Goal: Transaction & Acquisition: Download file/media

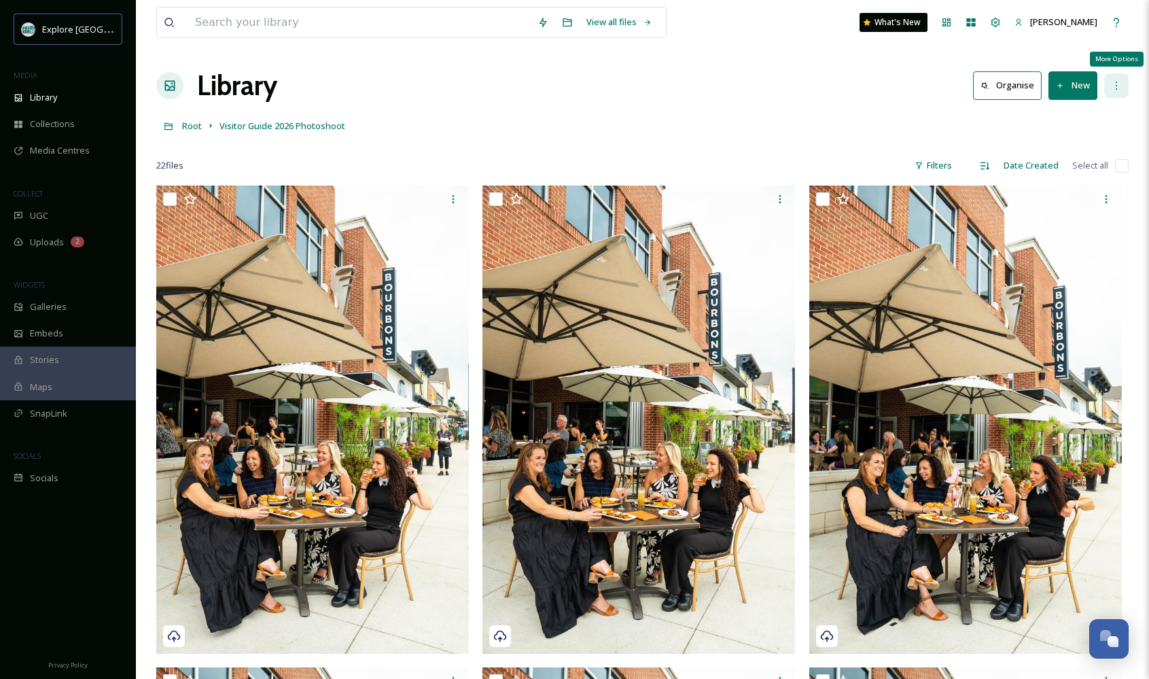
click at [1116, 81] on icon at bounding box center [1116, 85] width 11 height 11
click at [1116, 82] on icon at bounding box center [1116, 85] width 11 height 11
click at [190, 128] on span "Root" at bounding box center [192, 126] width 20 height 12
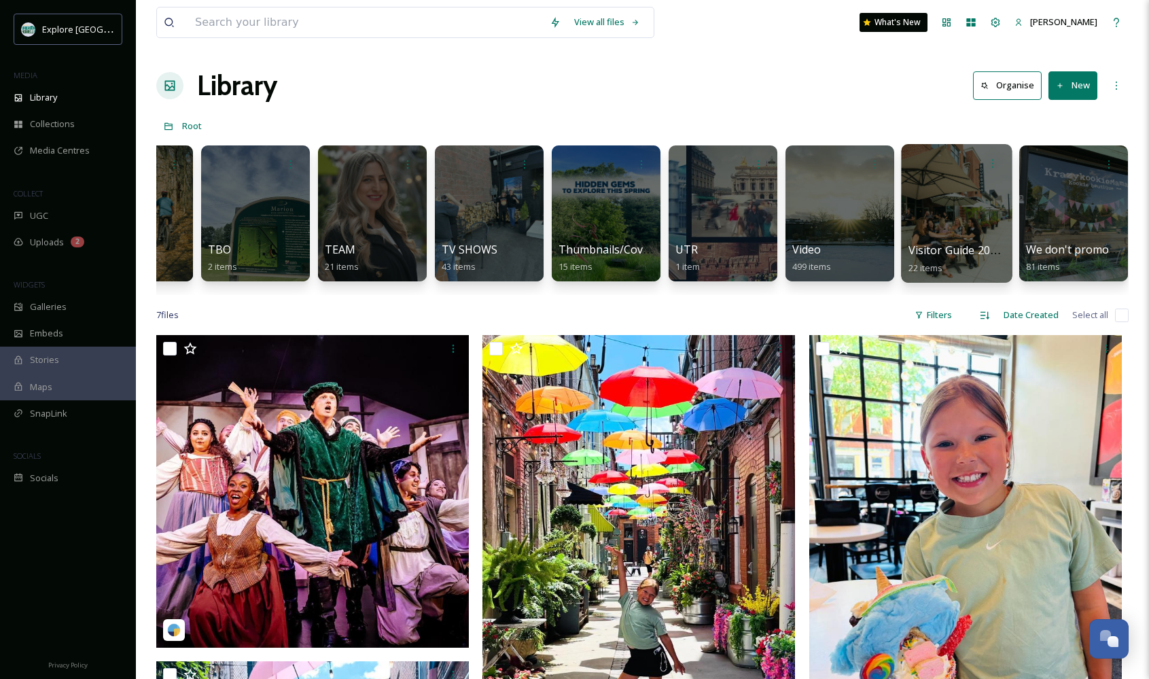
scroll to position [0, 3114]
click at [991, 161] on icon at bounding box center [993, 163] width 11 height 11
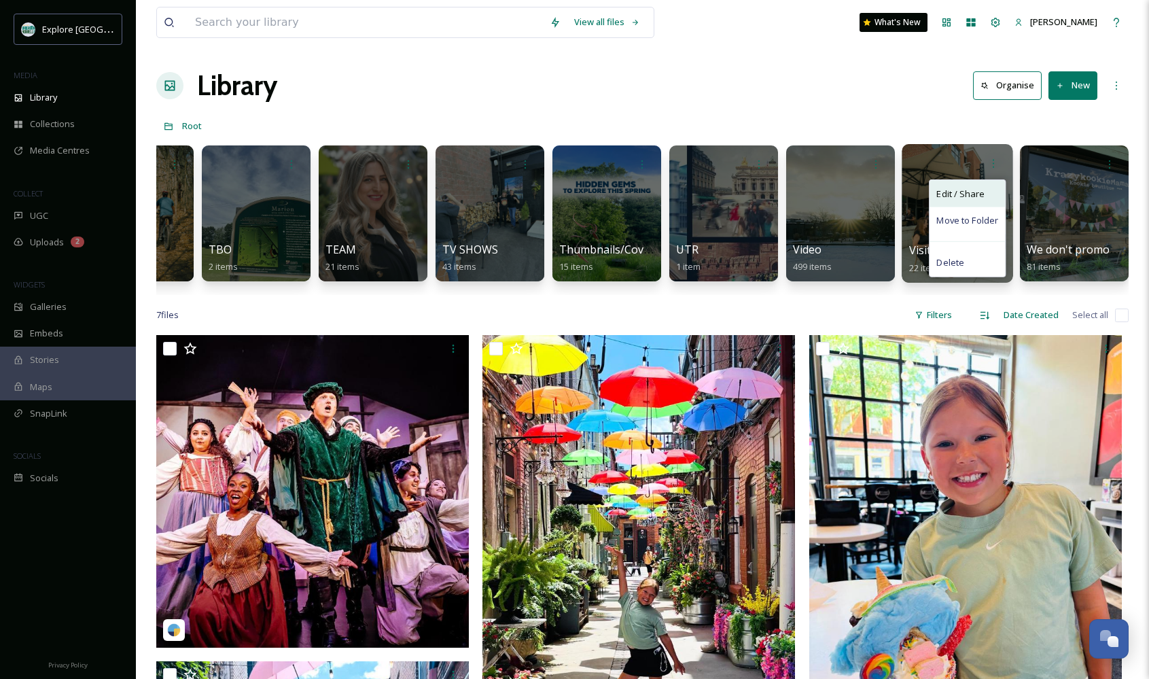
click at [961, 199] on span "Edit / Share" at bounding box center [960, 194] width 48 height 14
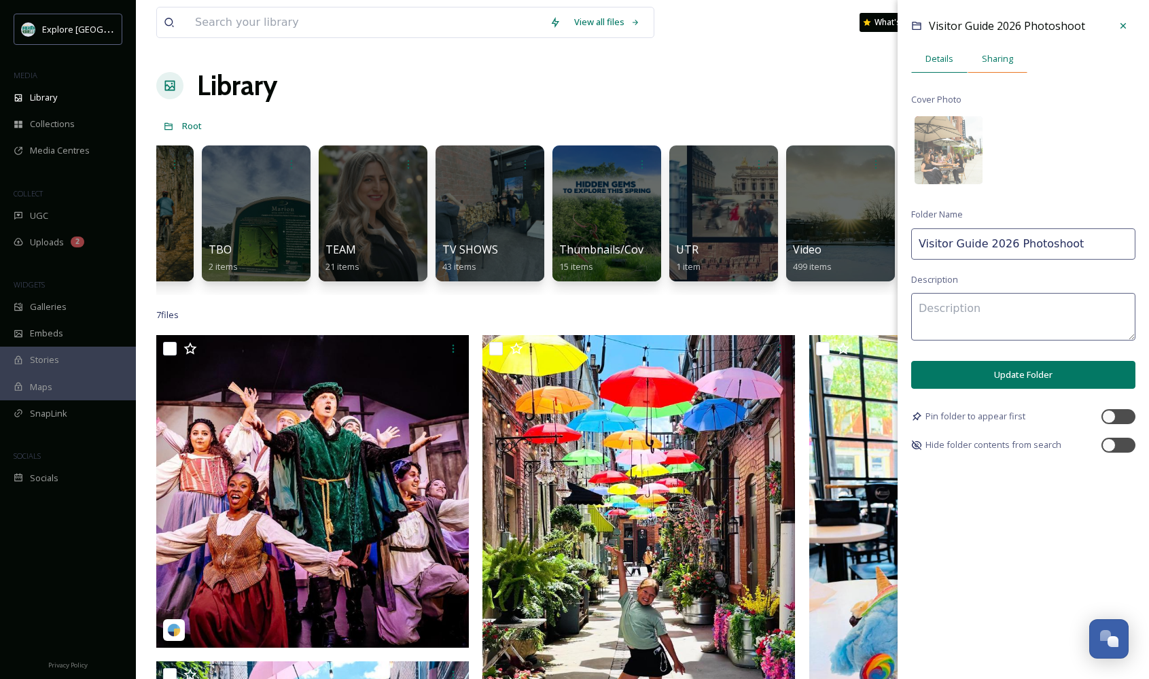
click at [997, 53] on span "Sharing" at bounding box center [997, 58] width 31 height 13
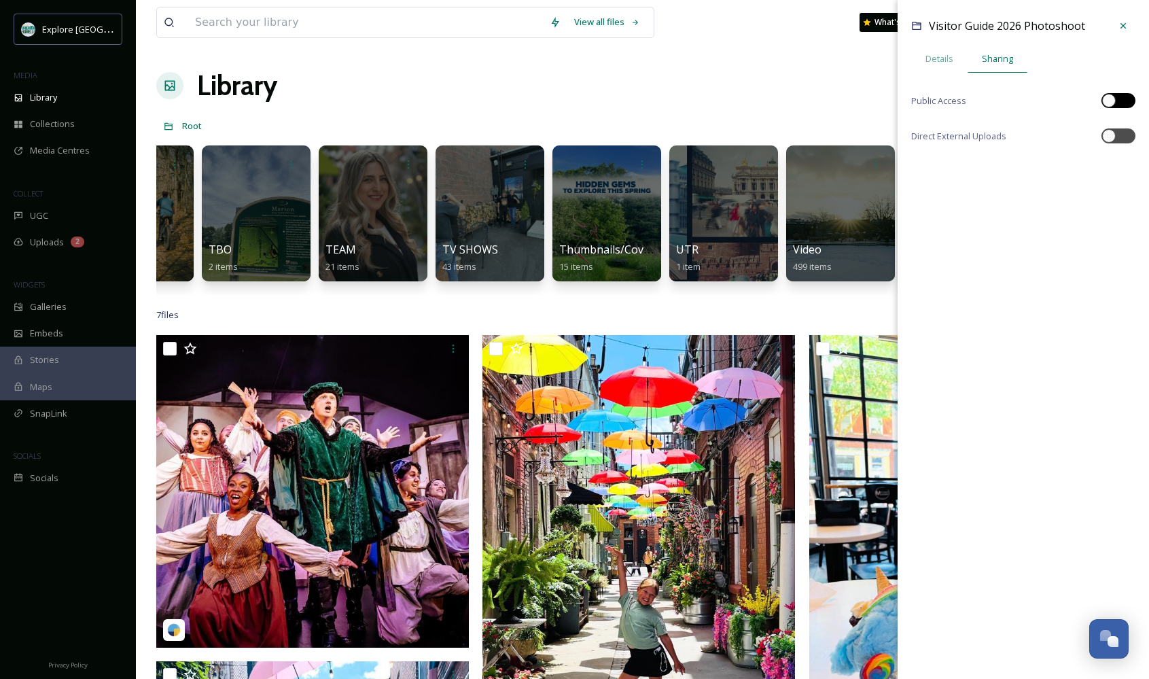
click at [1109, 102] on div at bounding box center [1109, 101] width 14 height 14
checkbox input "true"
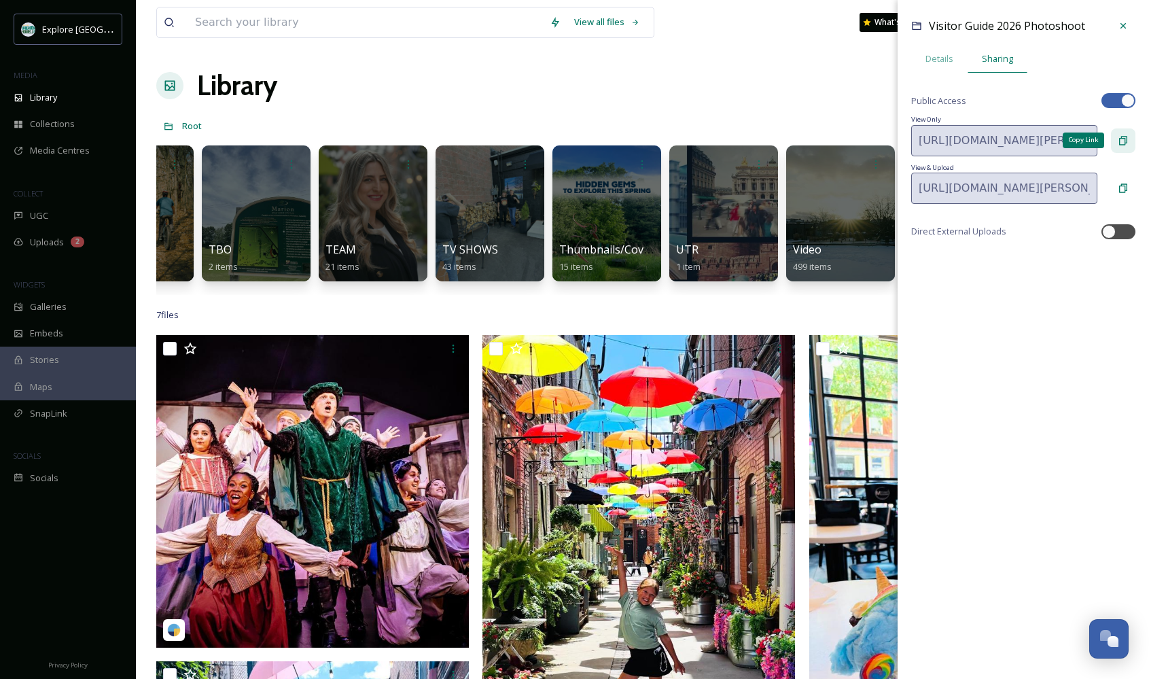
click at [1125, 139] on icon at bounding box center [1123, 140] width 8 height 9
click at [1118, 24] on icon at bounding box center [1123, 25] width 11 height 11
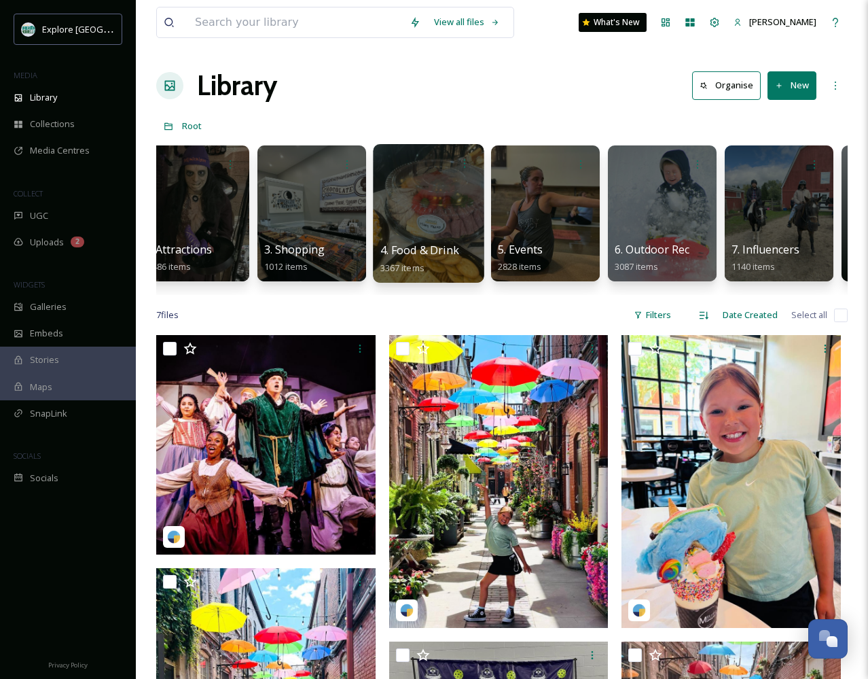
scroll to position [0, 140]
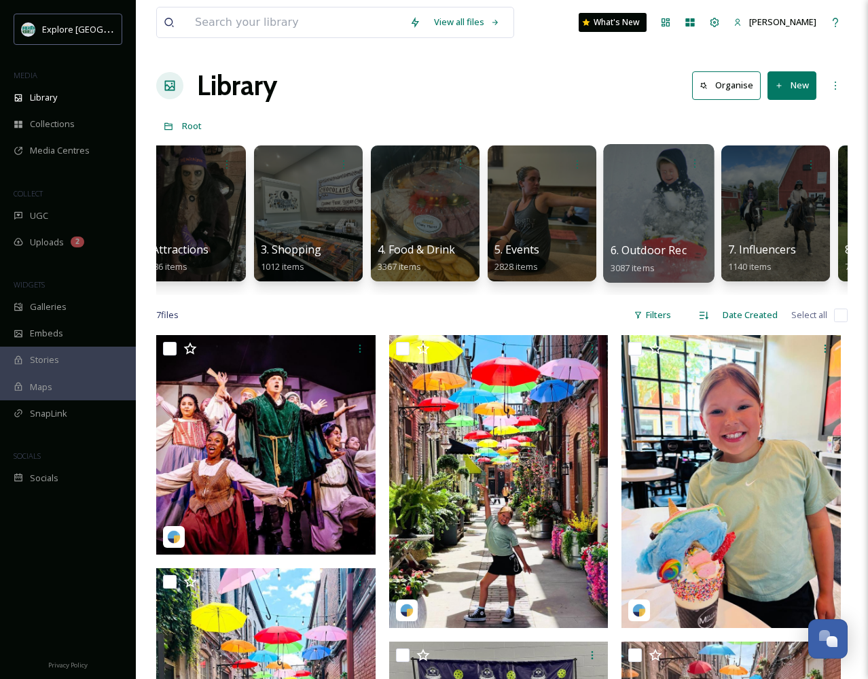
click at [639, 219] on div at bounding box center [658, 213] width 111 height 139
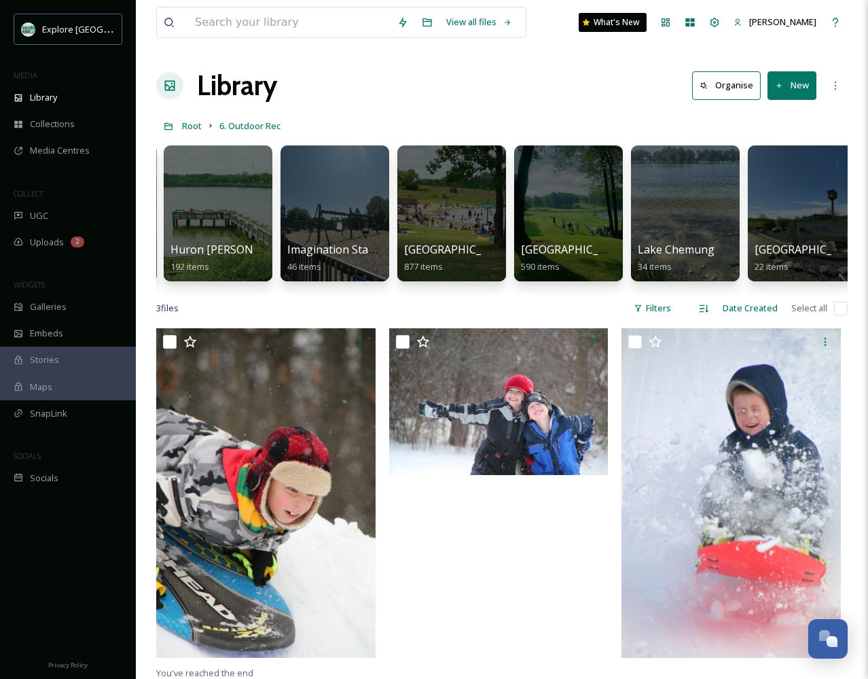
scroll to position [0, 1293]
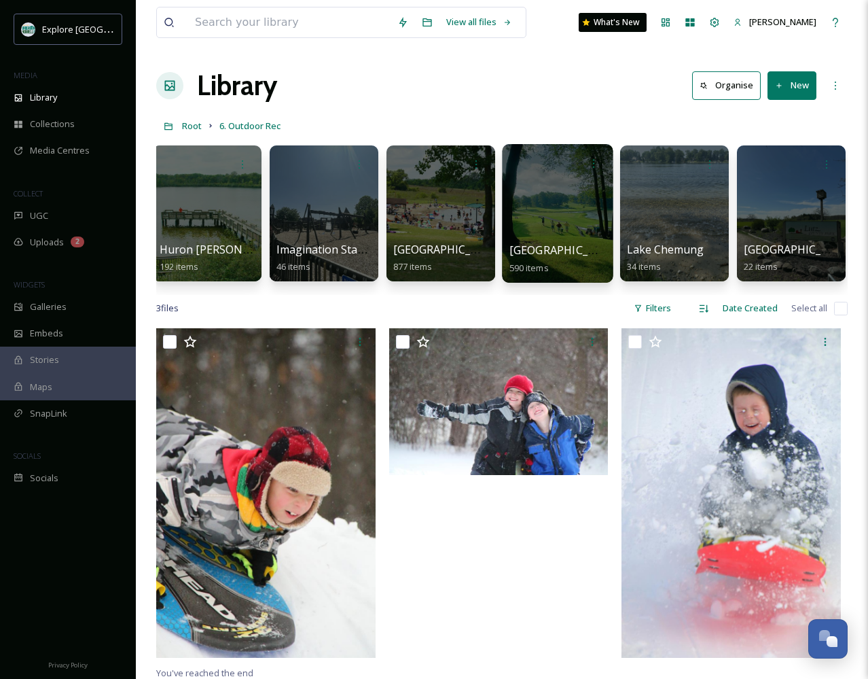
click at [568, 229] on div at bounding box center [557, 213] width 111 height 139
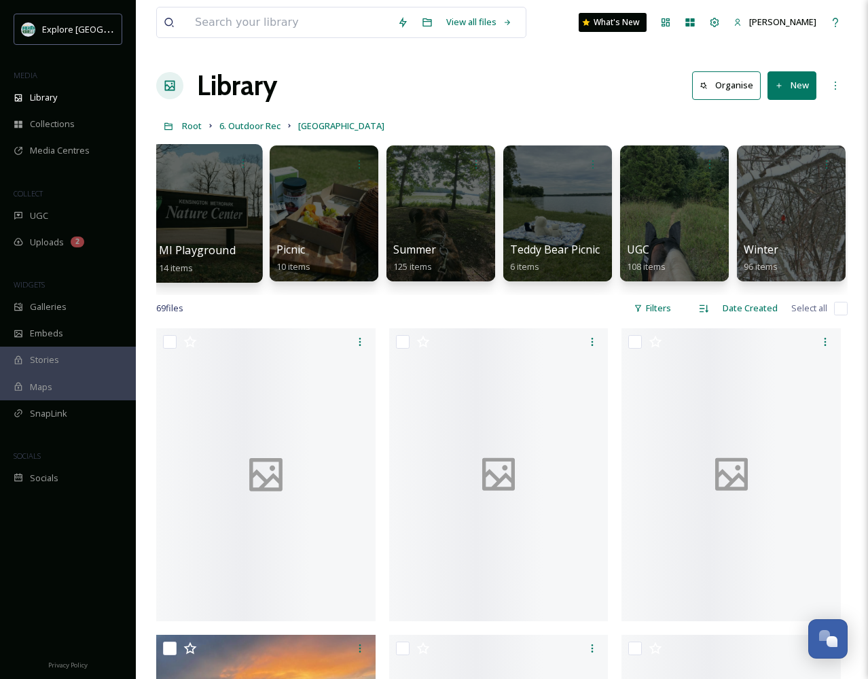
scroll to position [0, 357]
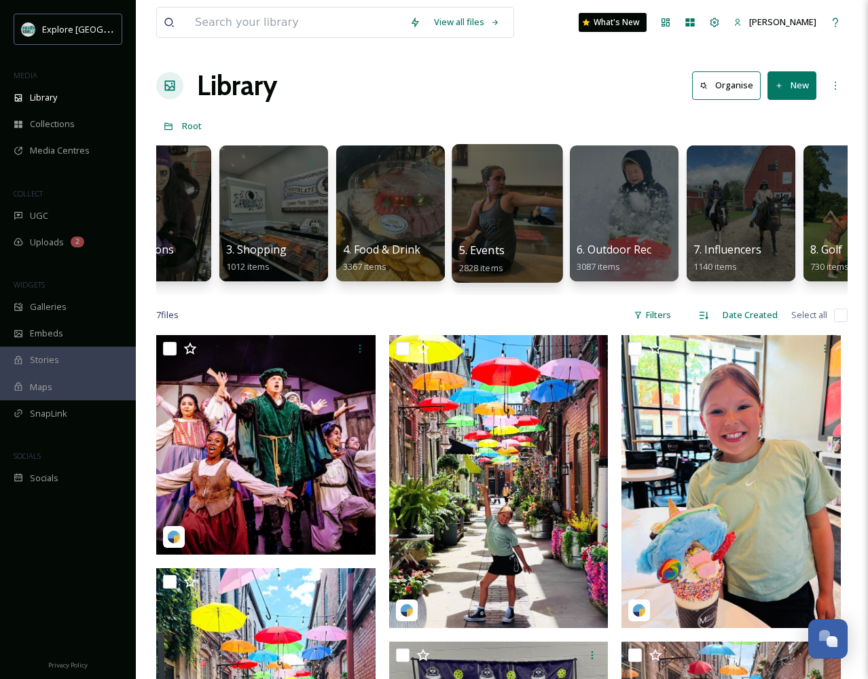
scroll to position [0, 191]
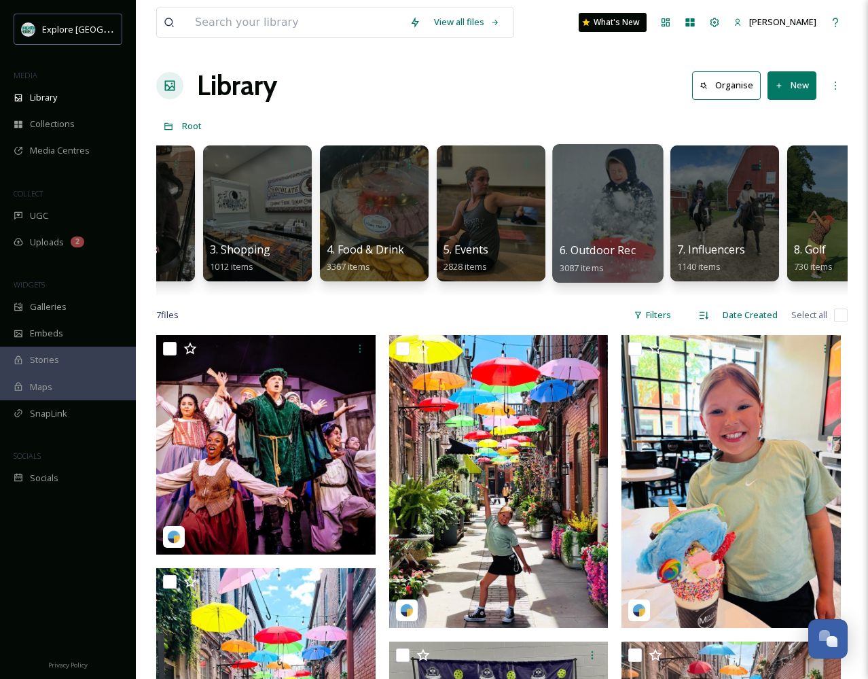
click at [603, 213] on div at bounding box center [607, 213] width 111 height 139
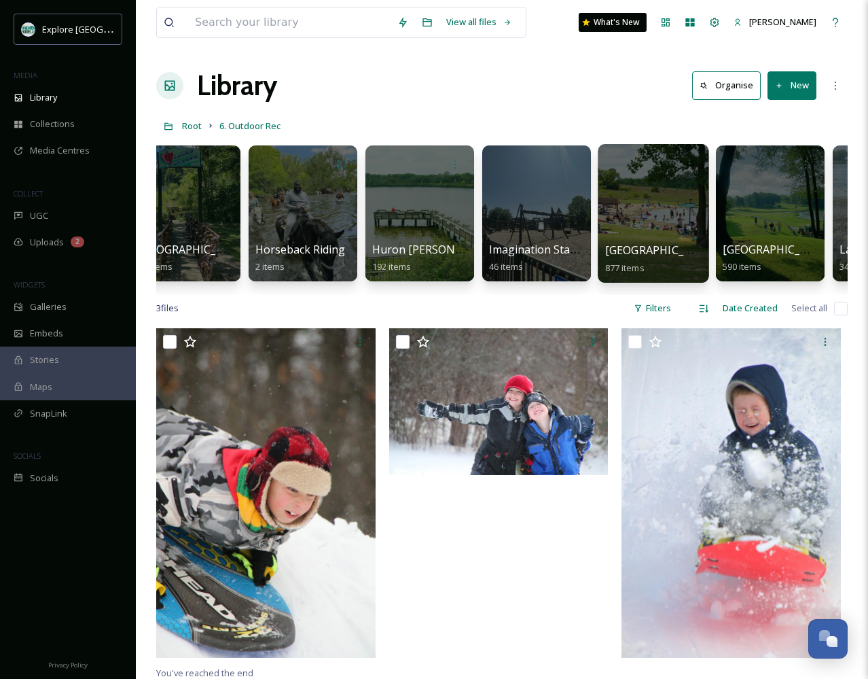
scroll to position [0, 1090]
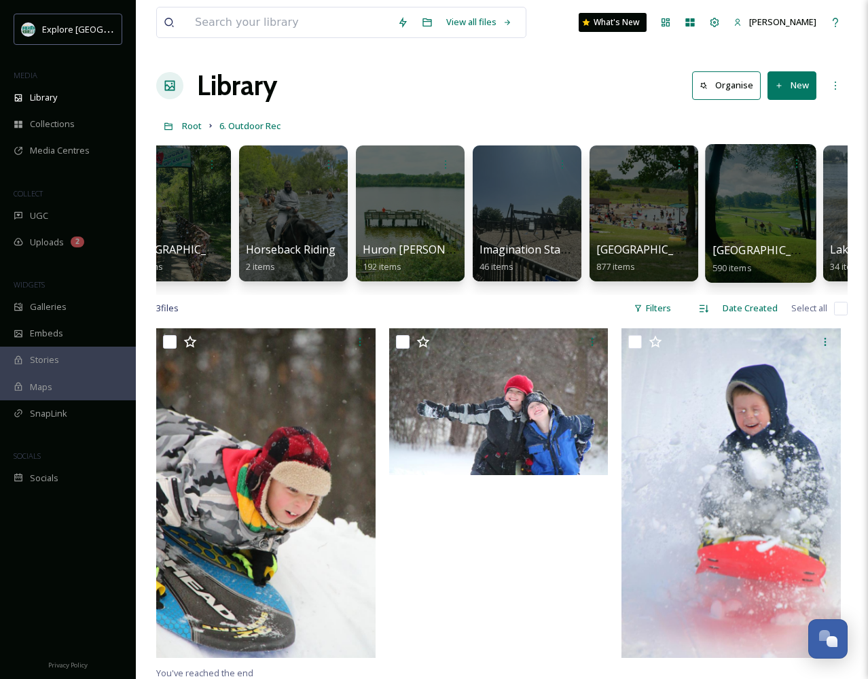
click at [741, 219] on div at bounding box center [760, 213] width 111 height 139
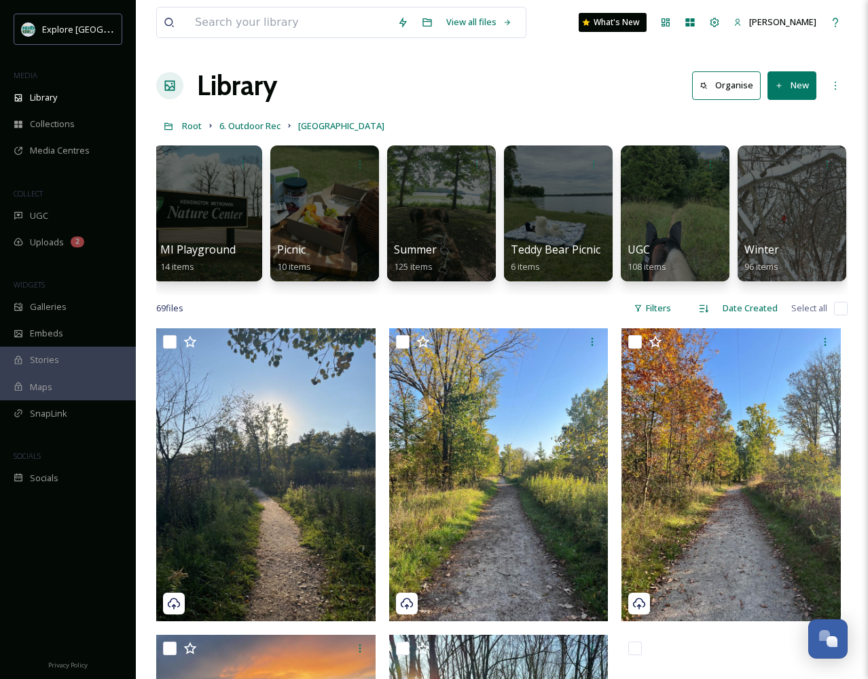
scroll to position [0, 356]
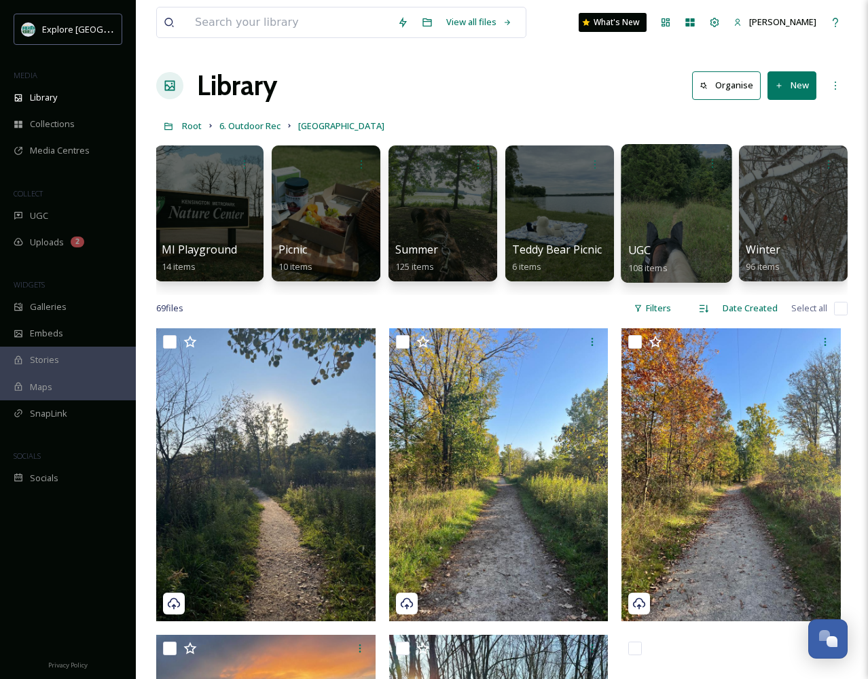
click at [662, 214] on div at bounding box center [676, 213] width 111 height 139
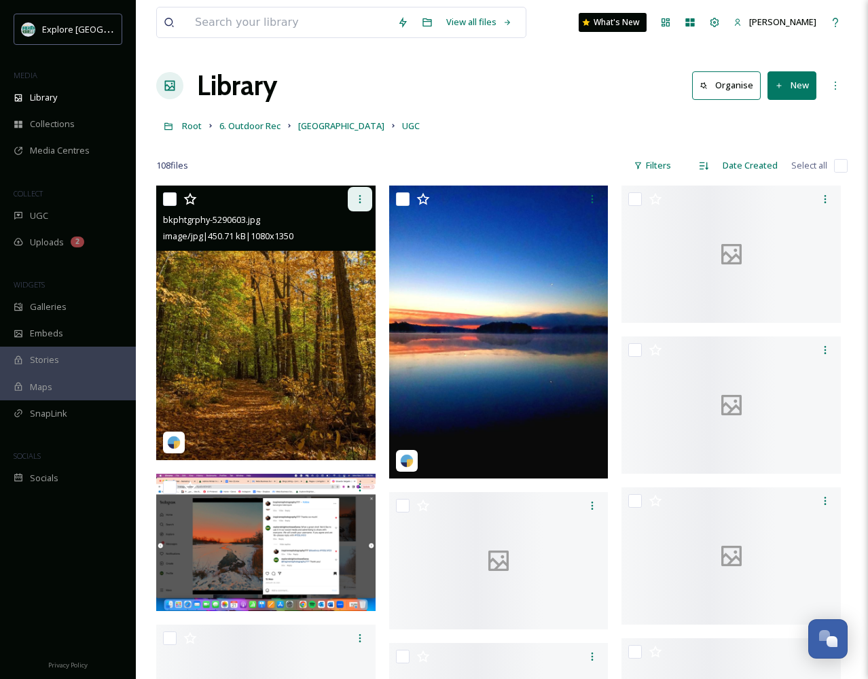
click at [366, 193] on div at bounding box center [360, 199] width 24 height 24
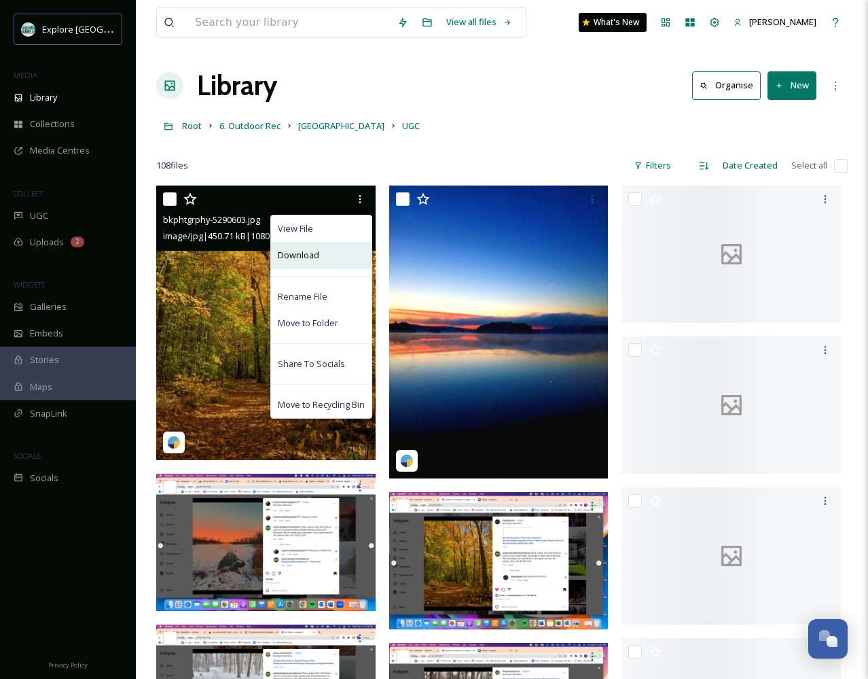
click at [306, 250] on span "Download" at bounding box center [298, 255] width 41 height 13
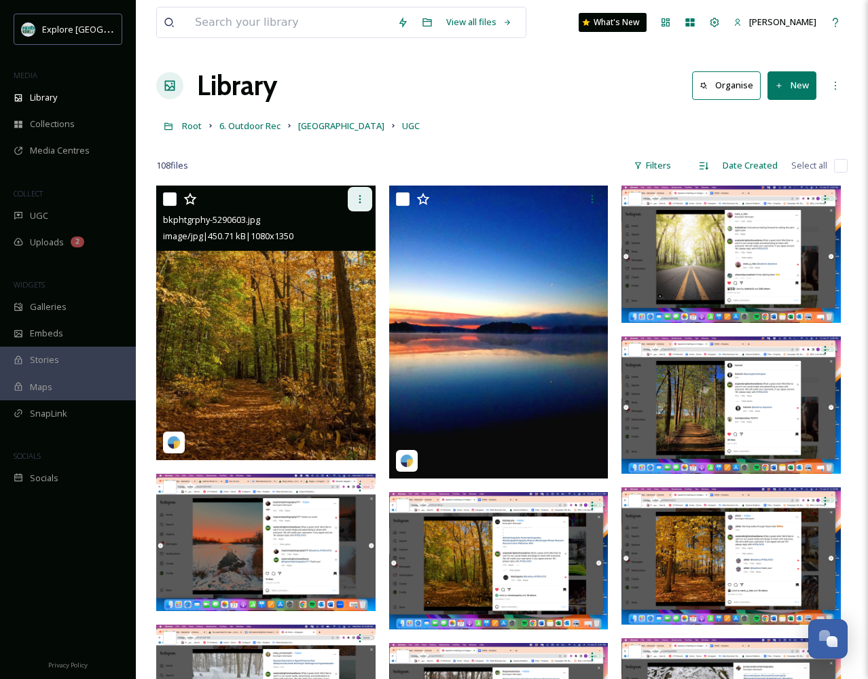
click at [367, 188] on div at bounding box center [360, 199] width 24 height 24
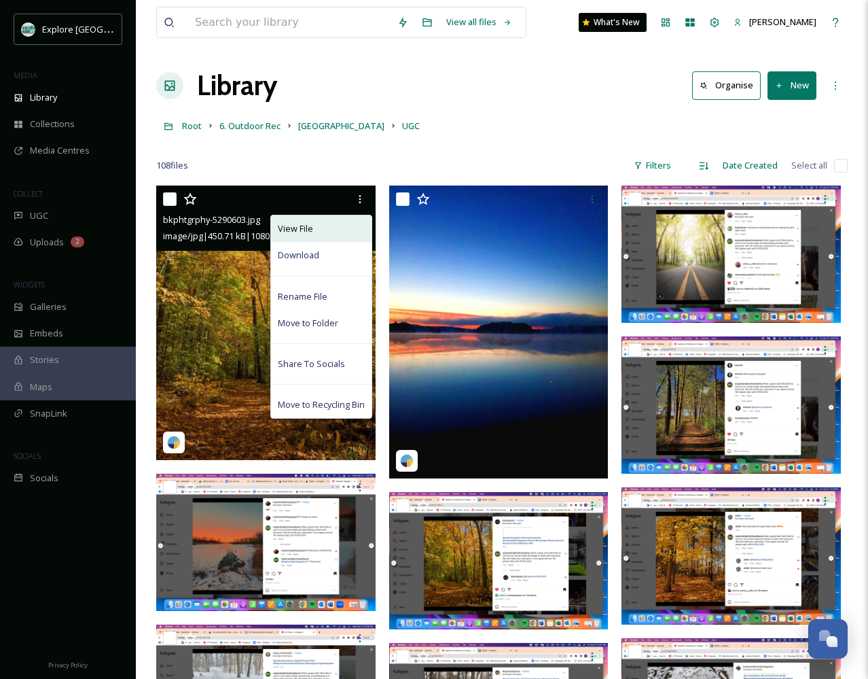
click at [294, 234] on span "View File" at bounding box center [295, 228] width 35 height 13
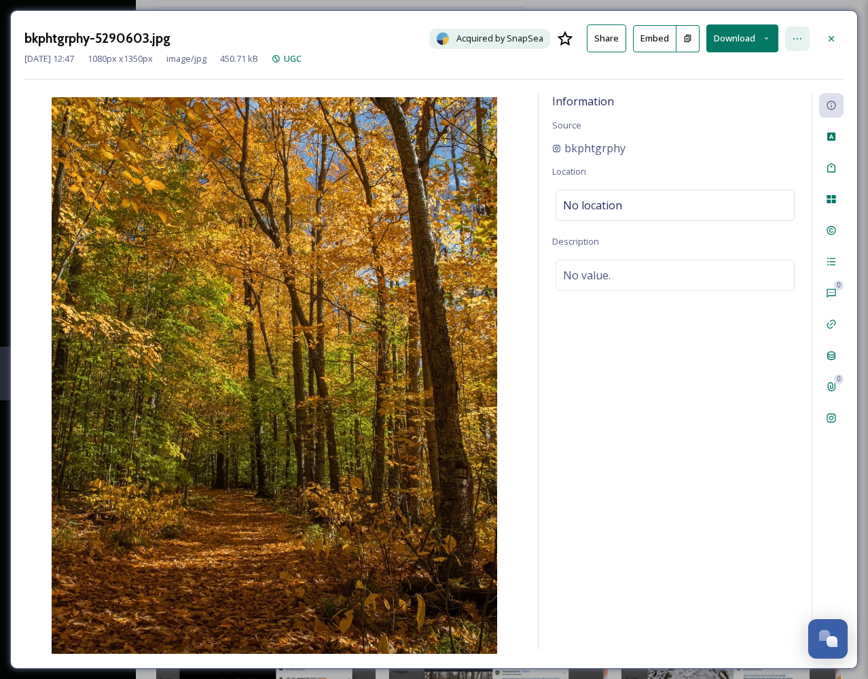
click at [796, 39] on icon at bounding box center [797, 38] width 11 height 11
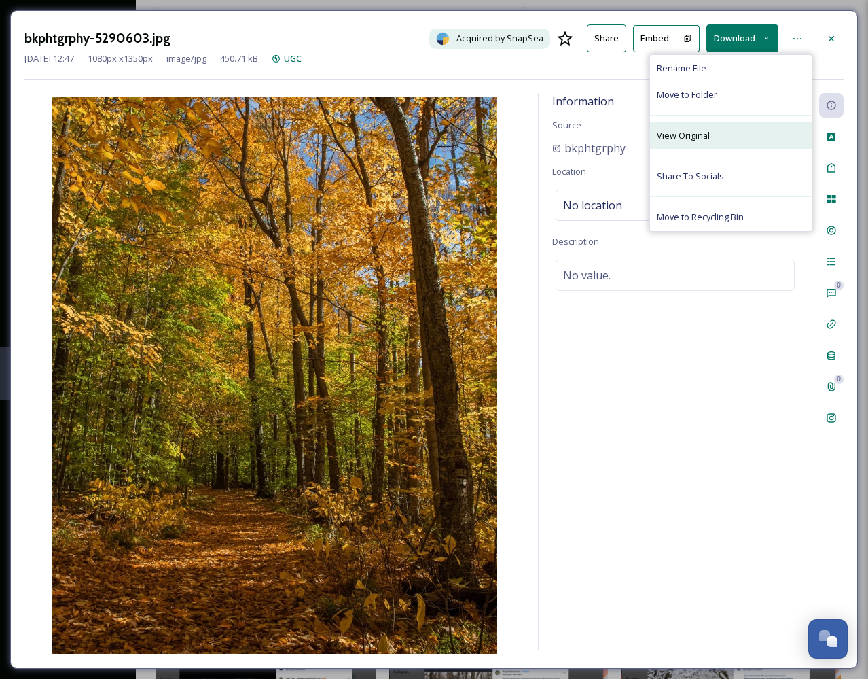
click at [673, 142] on div "View Original" at bounding box center [731, 135] width 162 height 26
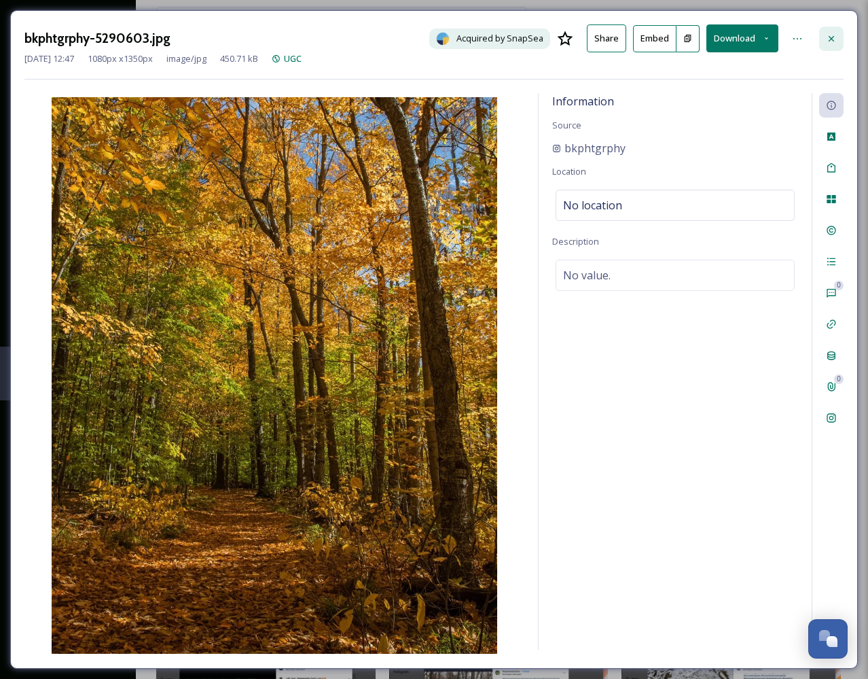
click at [835, 39] on icon at bounding box center [831, 38] width 11 height 11
